Goal: Task Accomplishment & Management: Use online tool/utility

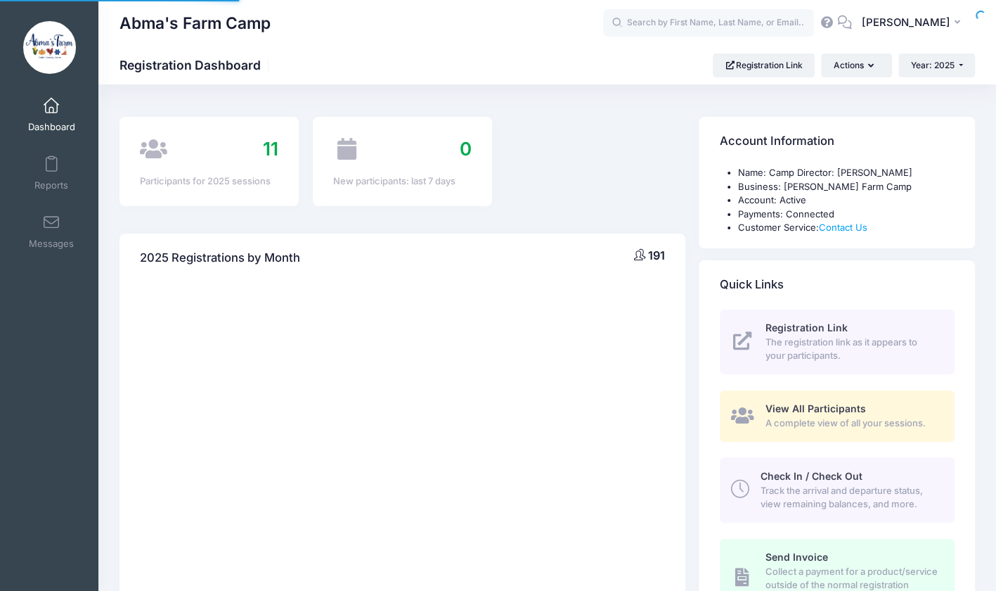
select select
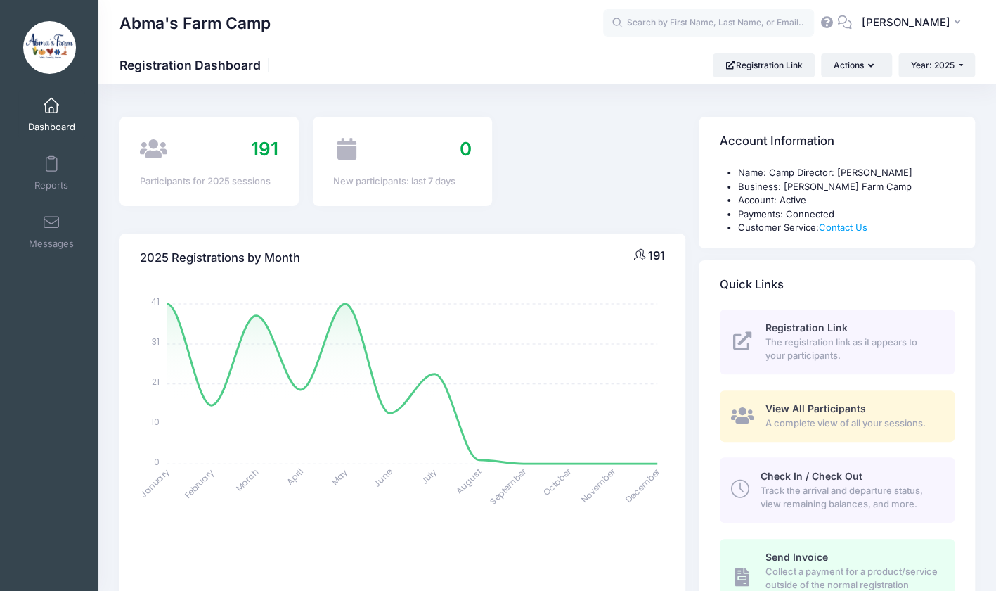
click at [857, 490] on span "Track the arrival and departure status, view remaining balances, and more." at bounding box center [850, 497] width 178 height 27
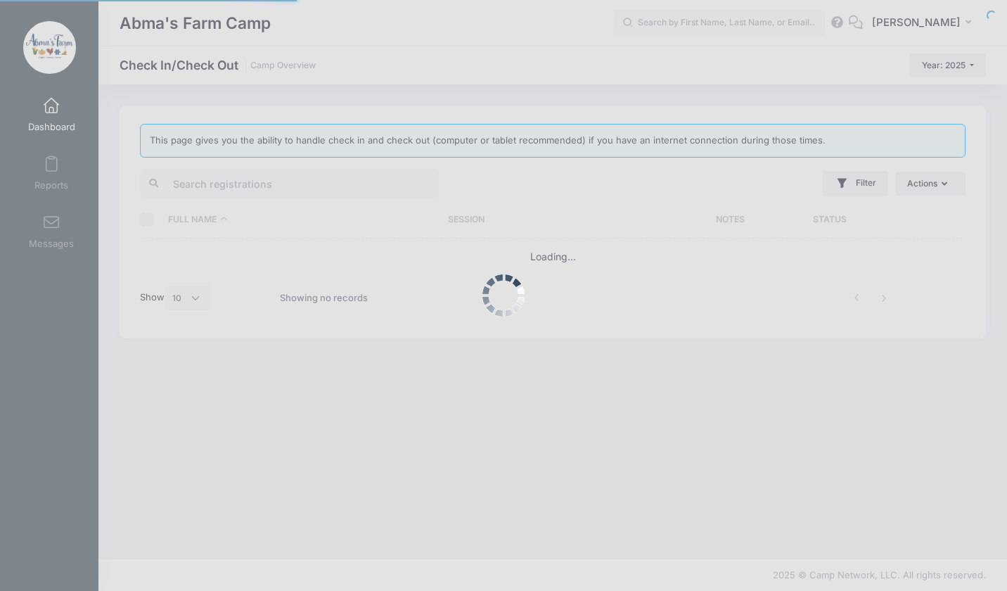
select select "10"
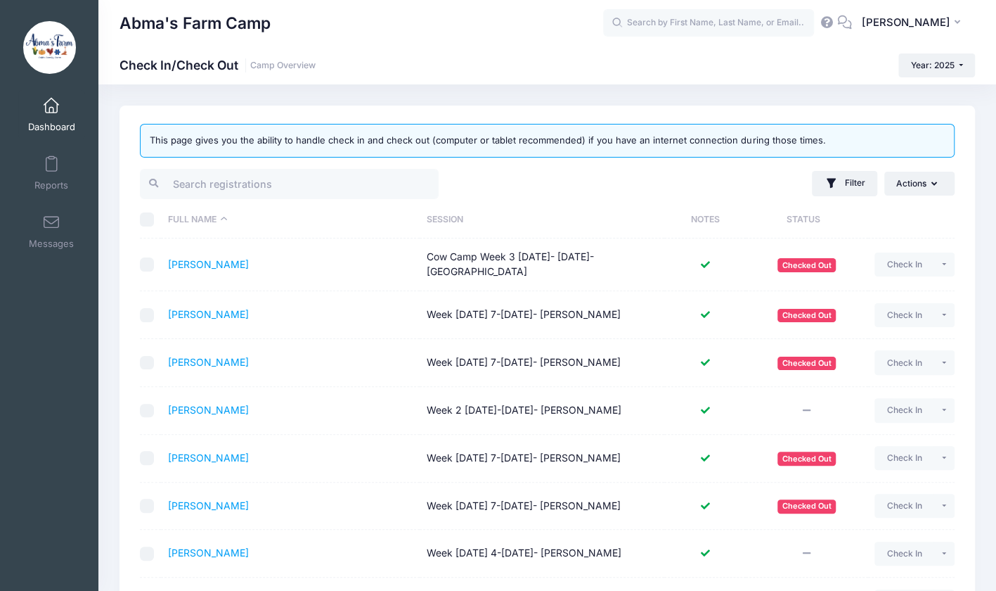
click at [484, 217] on th "Session" at bounding box center [542, 219] width 245 height 37
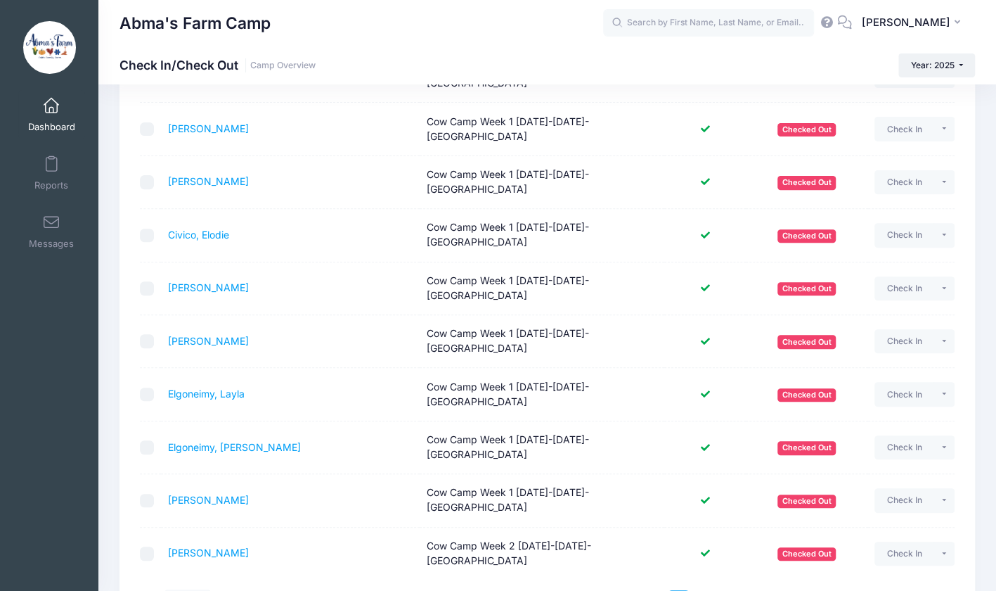
scroll to position [236, 0]
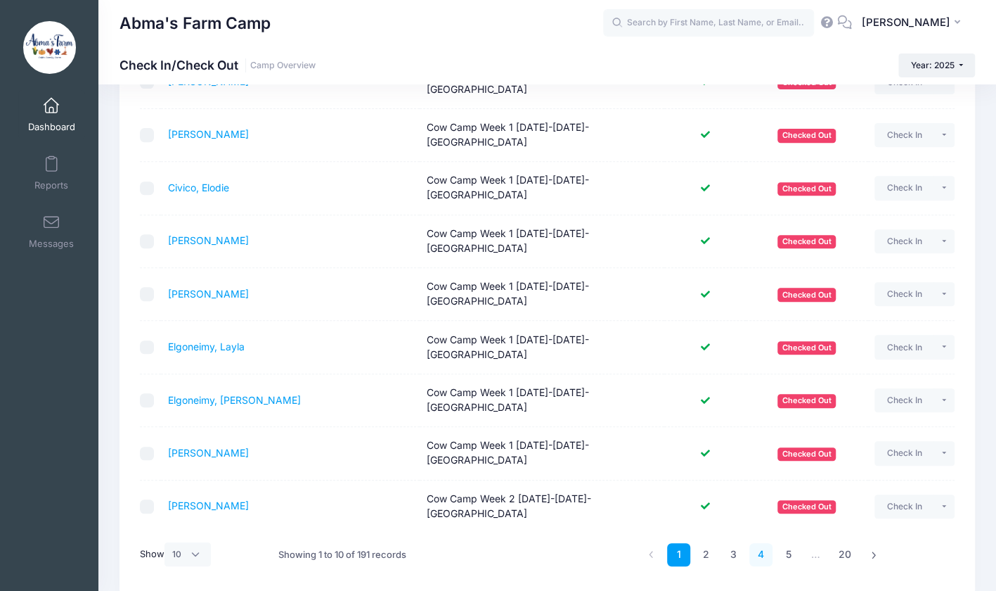
click at [754, 543] on link "4" at bounding box center [761, 554] width 23 height 23
click at [755, 543] on link "4" at bounding box center [761, 554] width 23 height 23
click at [789, 543] on link "5" at bounding box center [788, 554] width 23 height 23
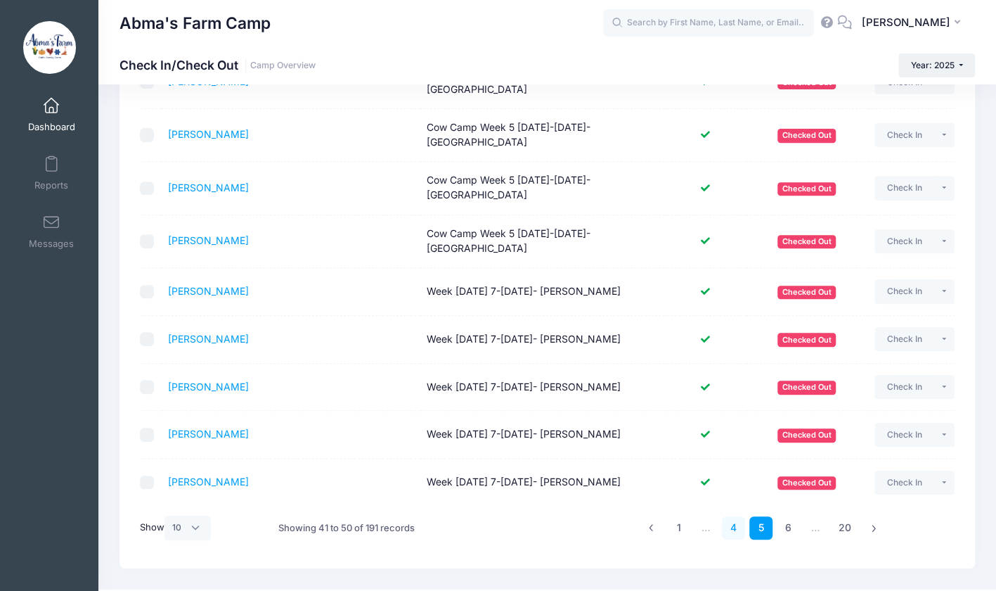
click at [732, 527] on link "4" at bounding box center [733, 527] width 23 height 23
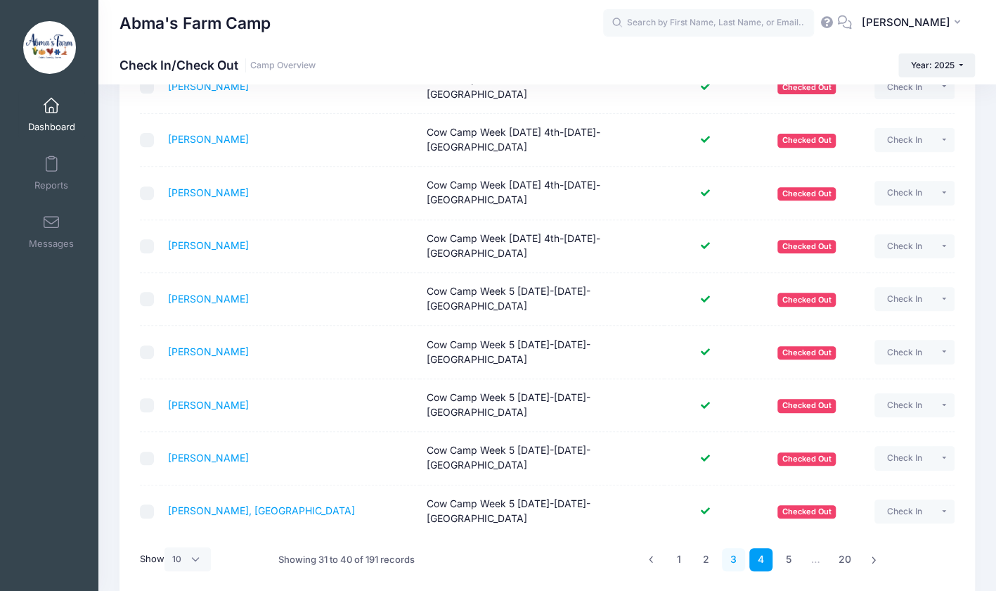
scroll to position [231, 0]
click at [904, 340] on button "Check In" at bounding box center [905, 352] width 60 height 24
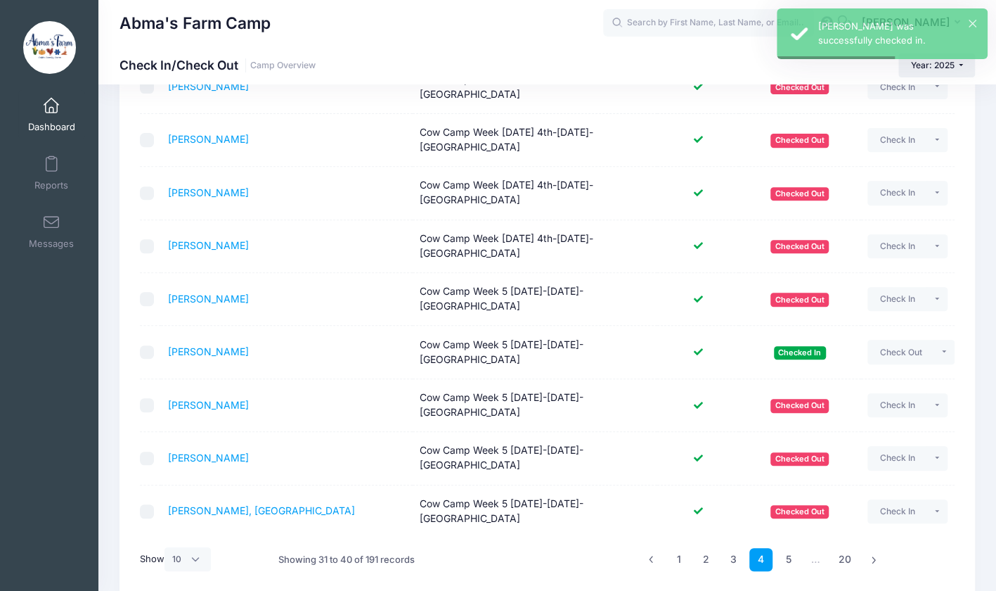
drag, startPoint x: 892, startPoint y: 375, endPoint x: 854, endPoint y: 389, distance: 40.3
click at [854, 389] on td "Checked Out" at bounding box center [800, 405] width 122 height 53
click at [893, 393] on button "Check In" at bounding box center [898, 405] width 60 height 24
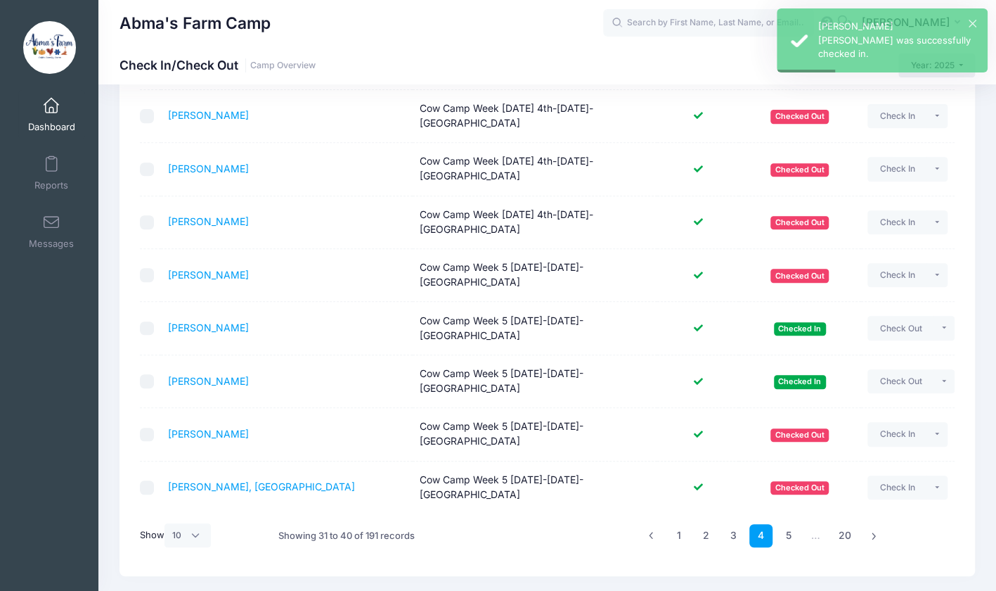
scroll to position [256, 0]
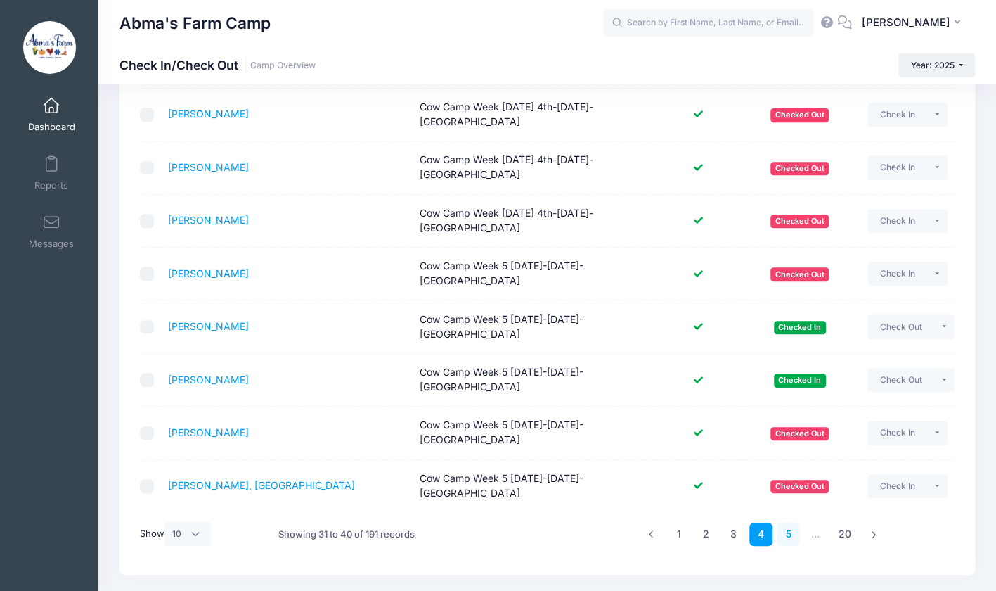
click at [781, 522] on link "5" at bounding box center [788, 533] width 23 height 23
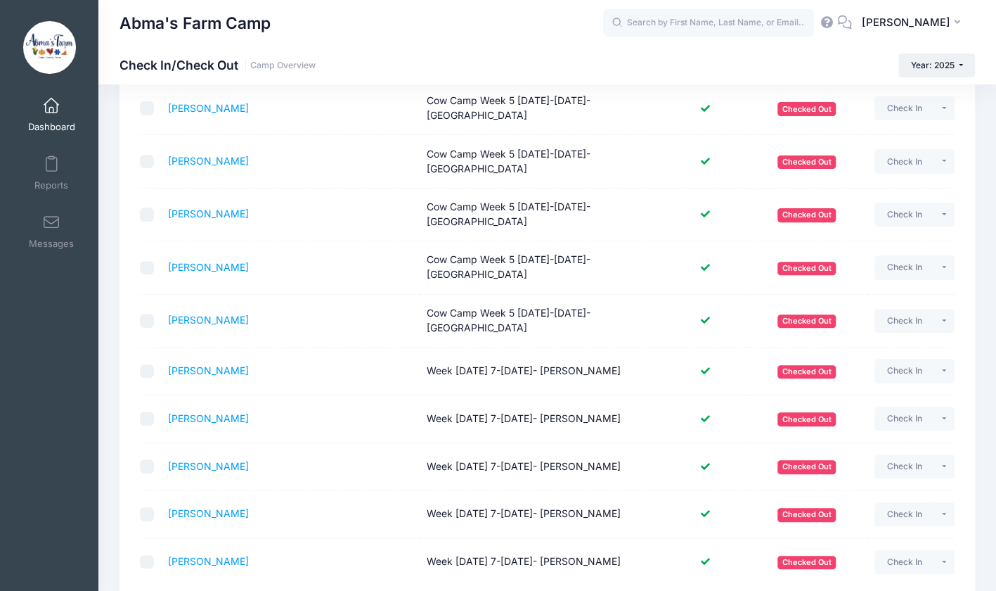
scroll to position [155, 0]
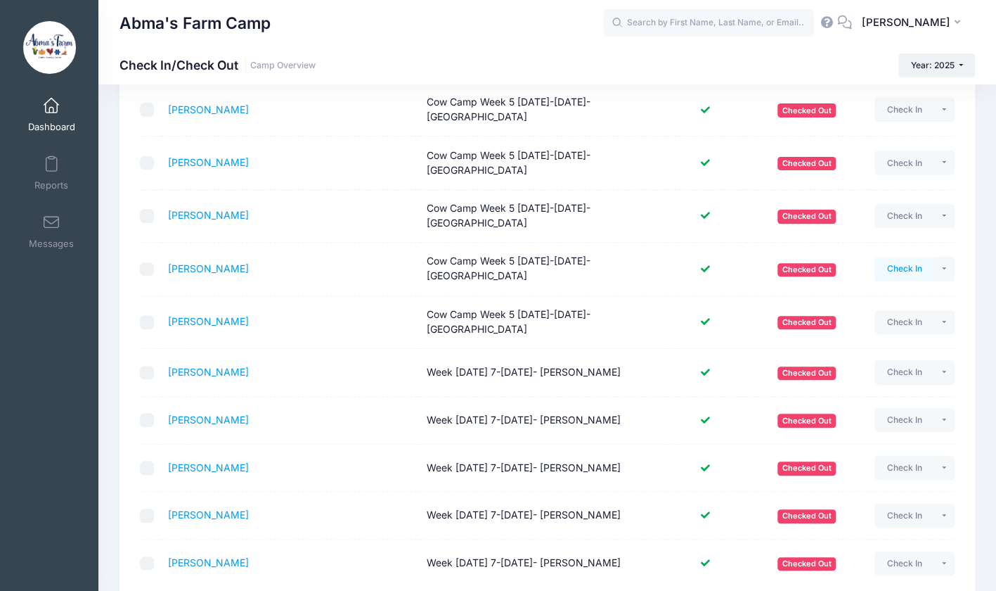
click at [886, 266] on button "Check In" at bounding box center [905, 269] width 60 height 24
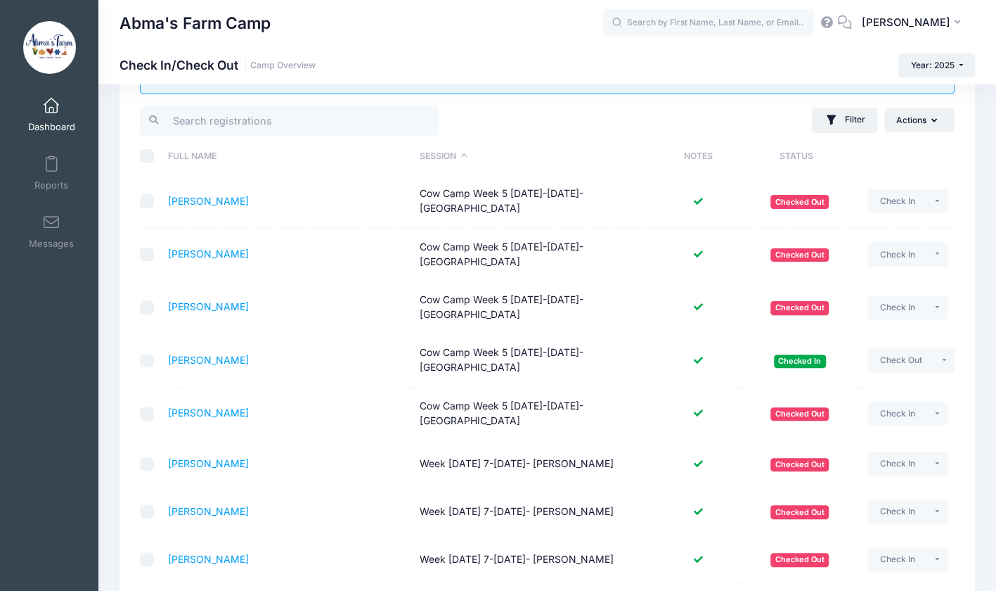
scroll to position [60, 0]
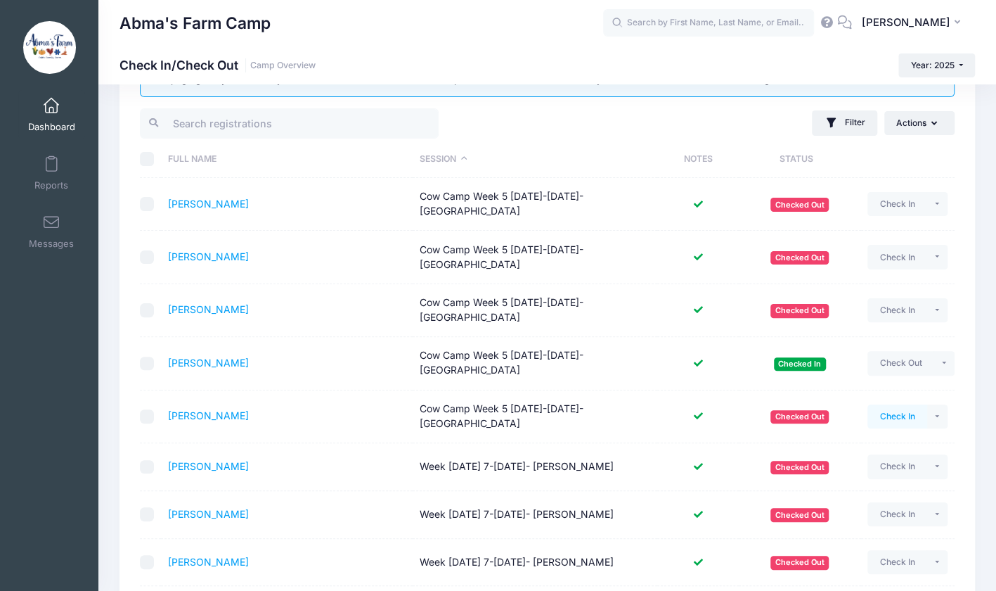
click at [875, 416] on button "Check In" at bounding box center [898, 416] width 60 height 24
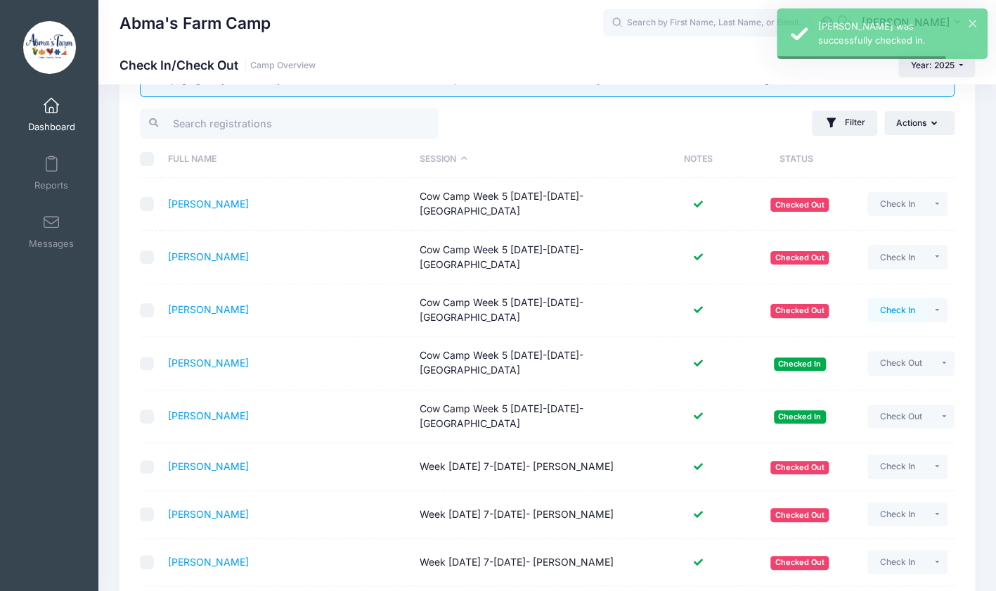
click at [890, 309] on button "Check In" at bounding box center [898, 310] width 60 height 24
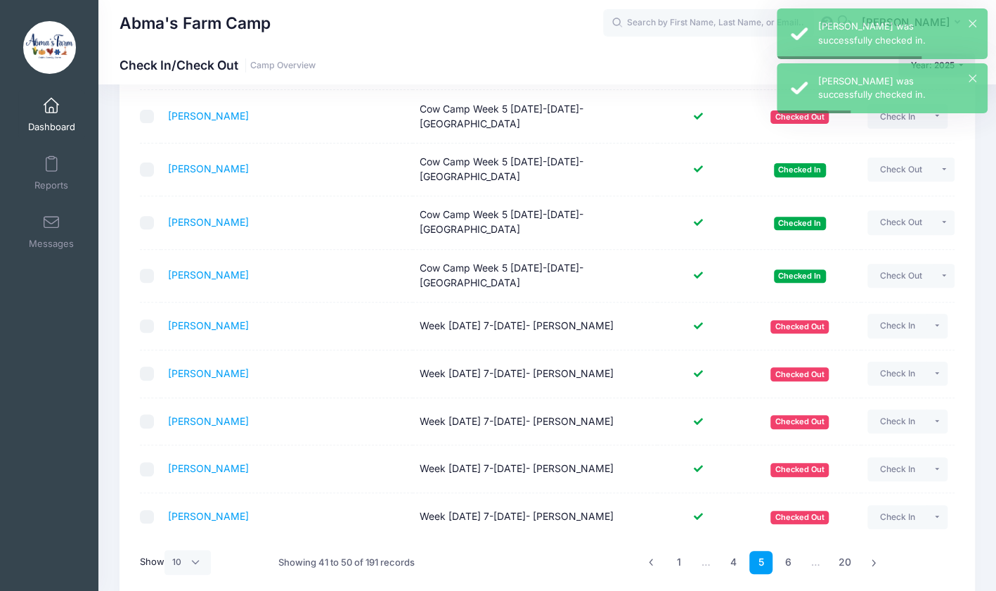
scroll to position [203, 0]
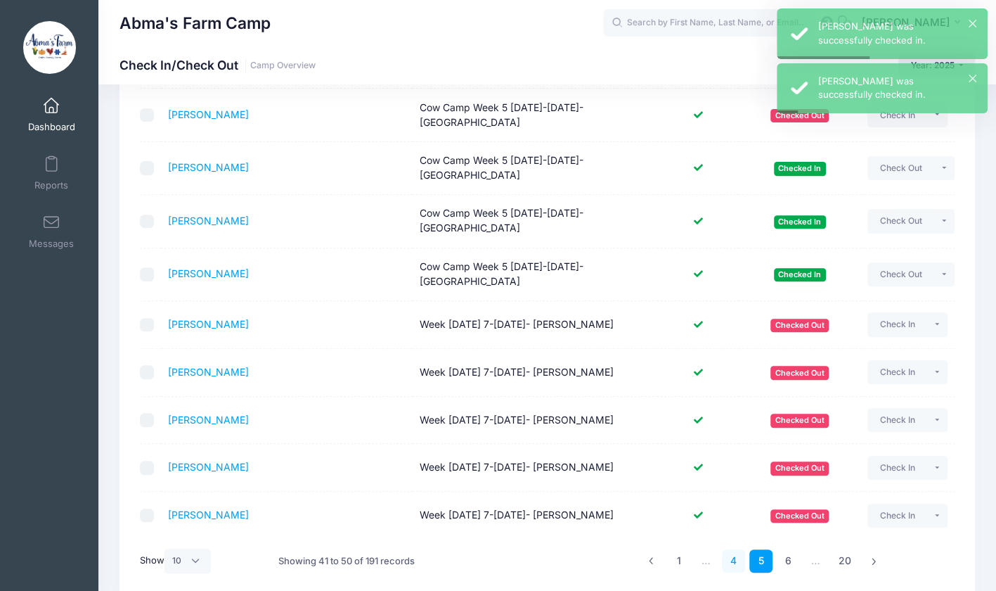
click at [738, 562] on link "4" at bounding box center [733, 560] width 23 height 23
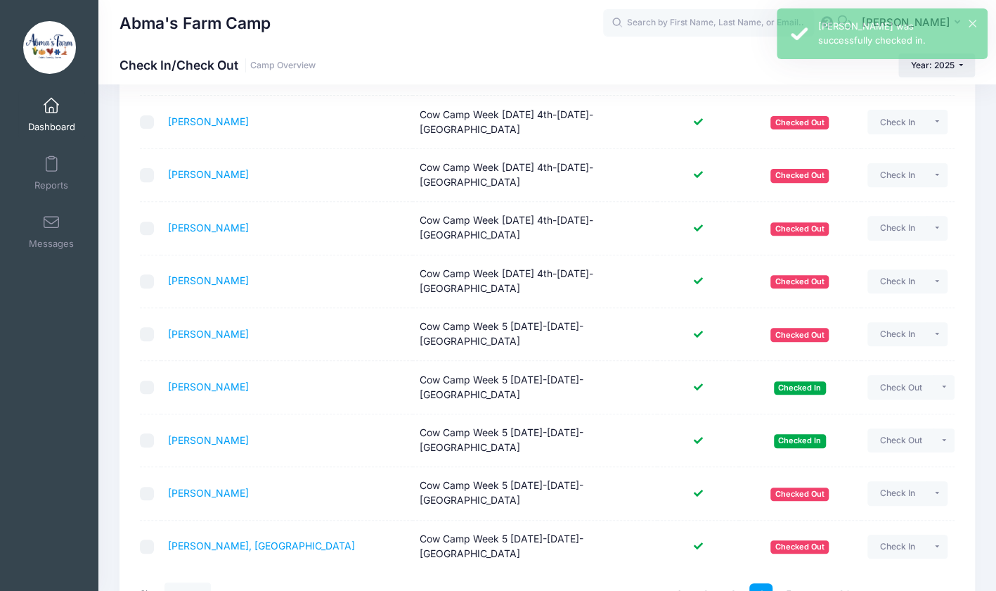
scroll to position [262, 0]
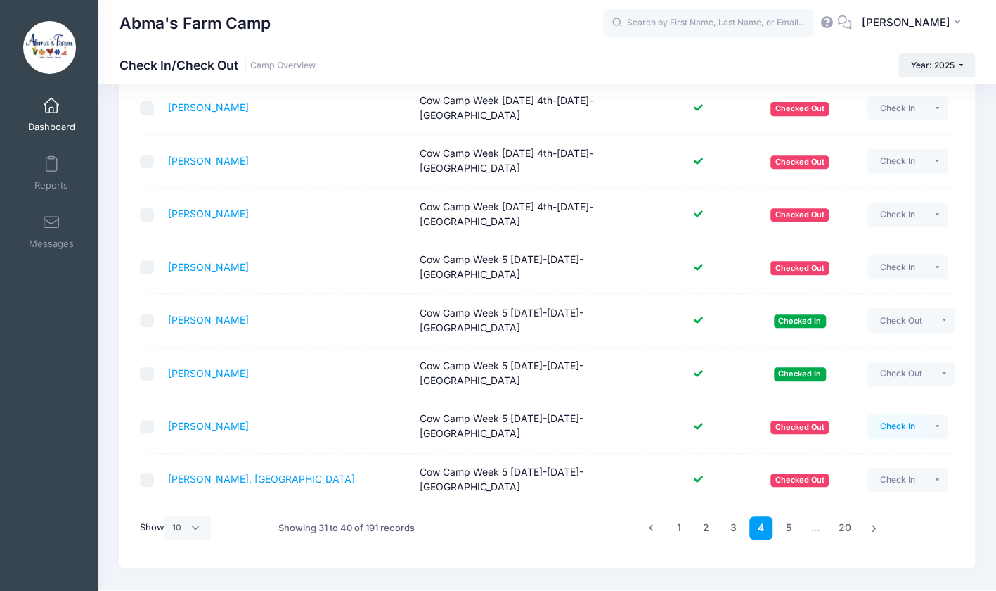
click at [887, 414] on button "Check In" at bounding box center [898, 426] width 60 height 24
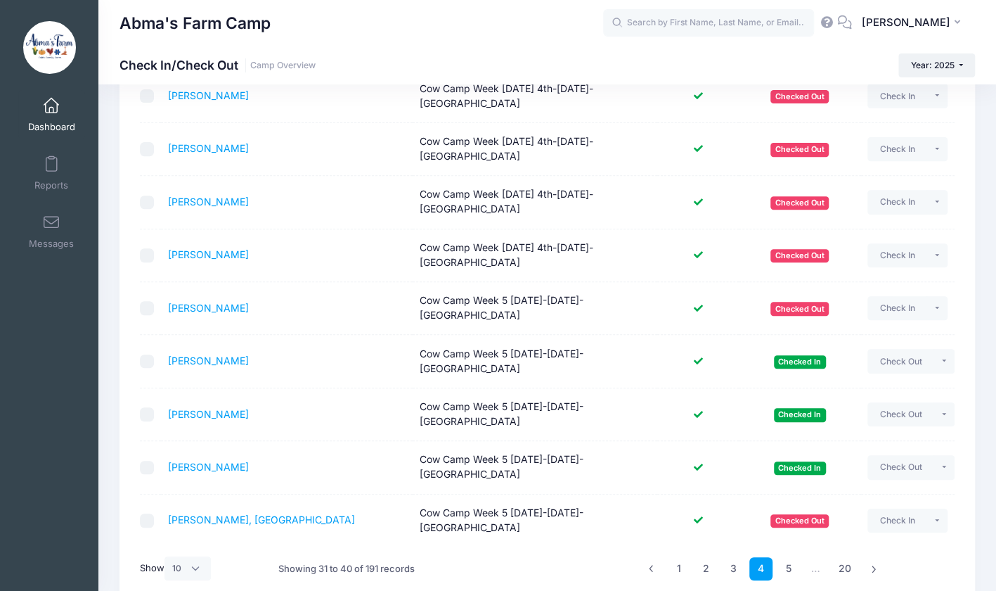
scroll to position [226, 0]
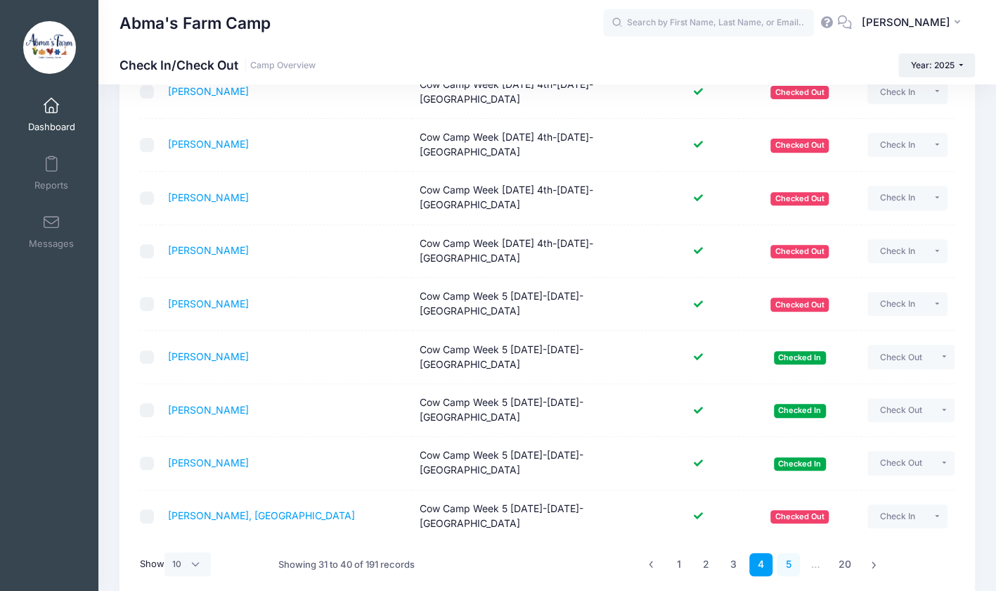
click at [781, 553] on link "5" at bounding box center [788, 564] width 23 height 23
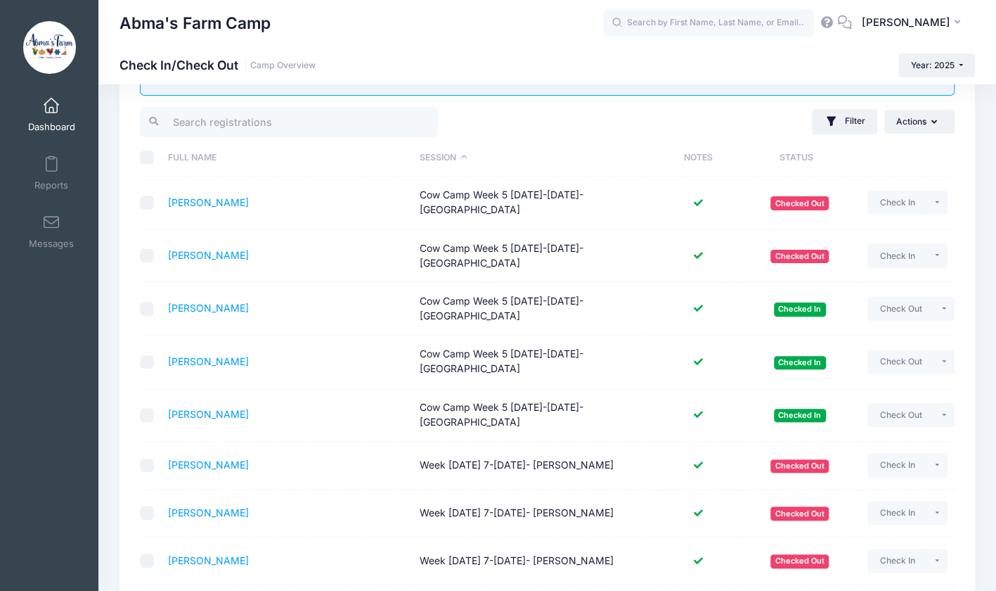
scroll to position [57, 0]
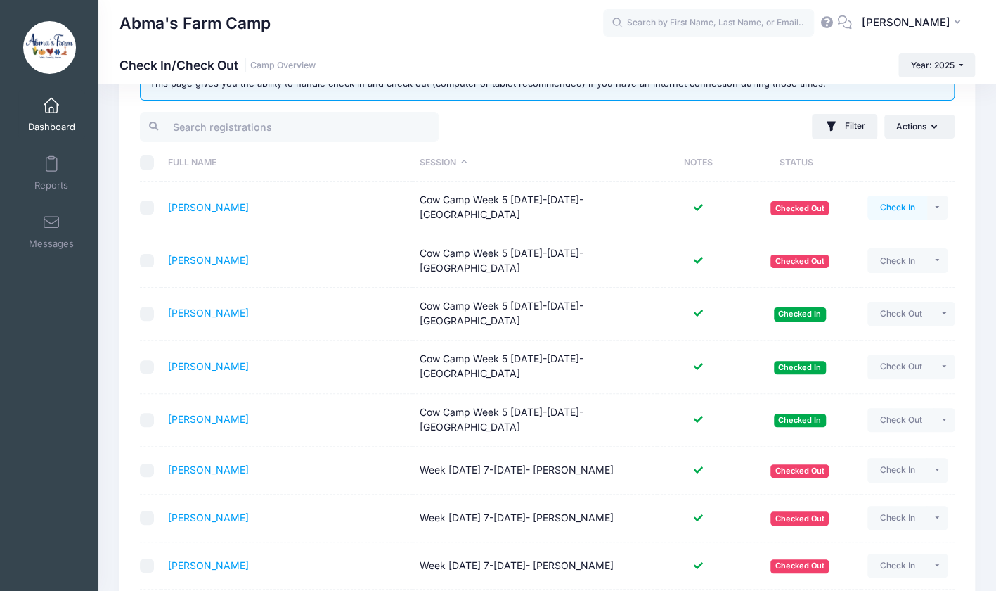
click at [887, 206] on button "Check In" at bounding box center [898, 207] width 60 height 24
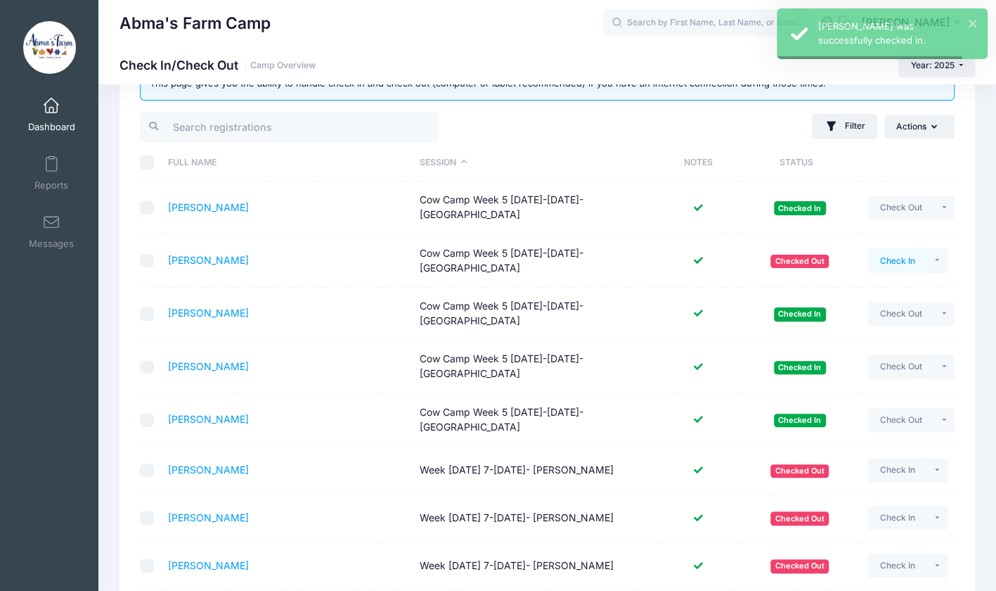
click at [892, 258] on button "Check In" at bounding box center [898, 260] width 60 height 24
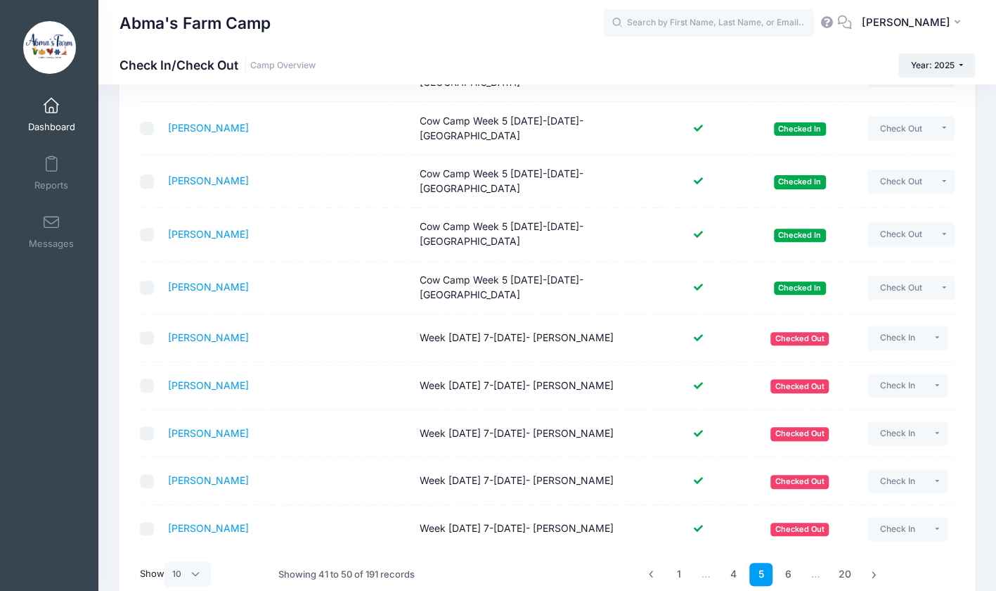
scroll to position [262, 0]
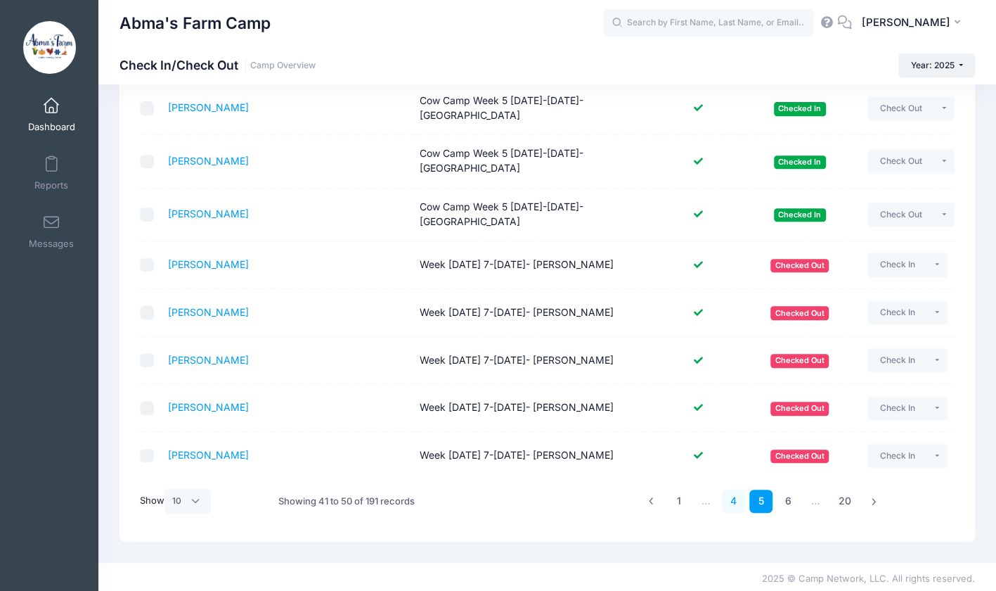
click at [731, 497] on link "4" at bounding box center [733, 500] width 23 height 23
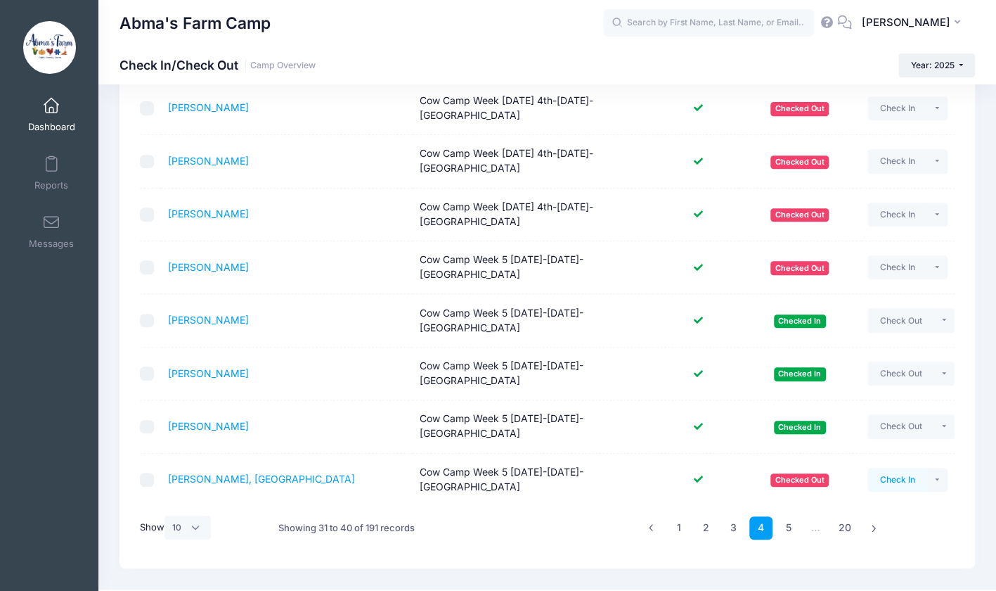
click at [880, 468] on button "Check In" at bounding box center [898, 480] width 60 height 24
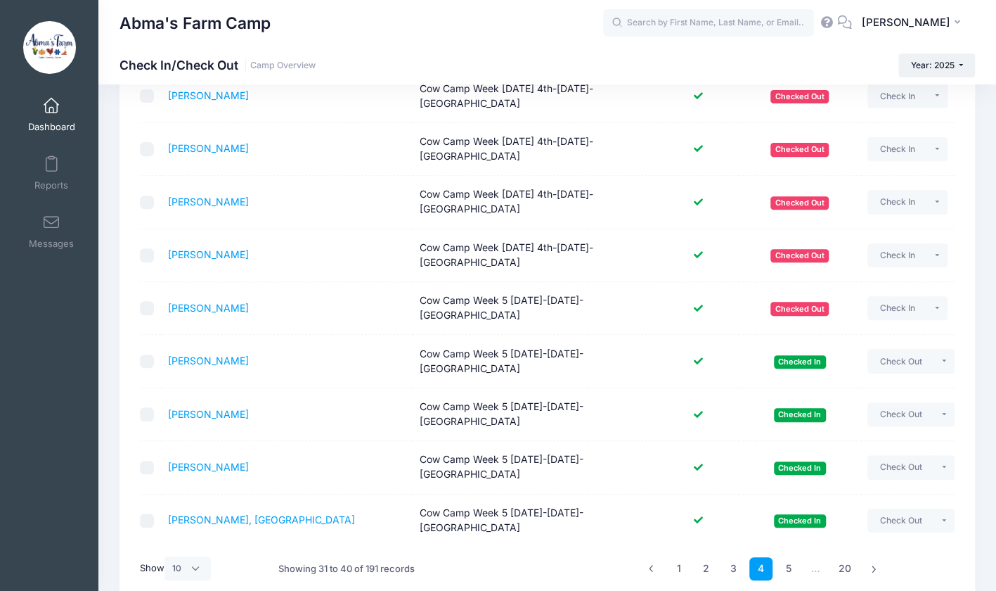
scroll to position [222, 0]
click at [786, 556] on link "5" at bounding box center [788, 567] width 23 height 23
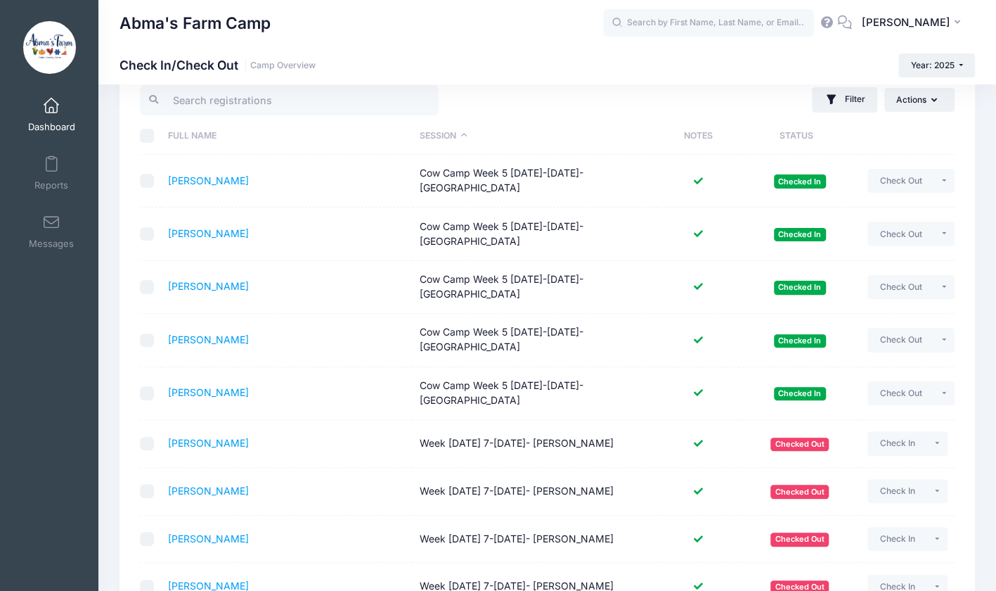
scroll to position [81, 0]
